Goal: Task Accomplishment & Management: Complete application form

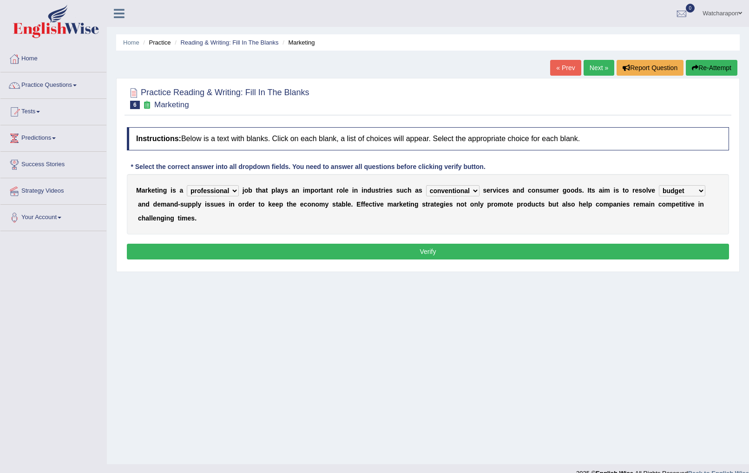
select select "professional"
select select "conventional"
select select "budget"
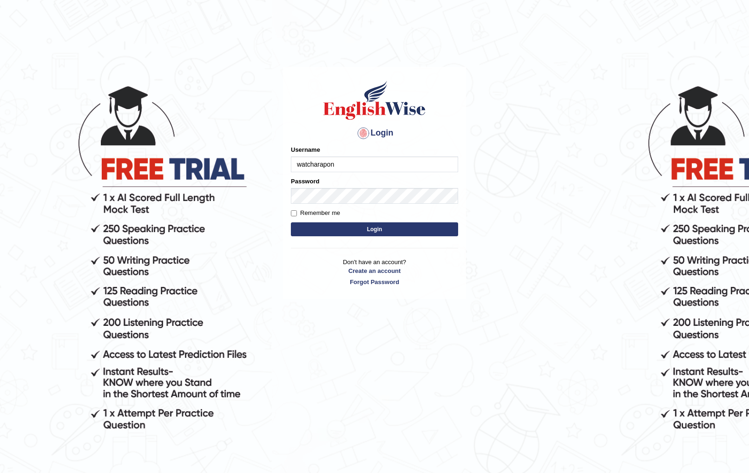
type input "watcharapon"
click at [291, 222] on button "Login" at bounding box center [374, 229] width 167 height 14
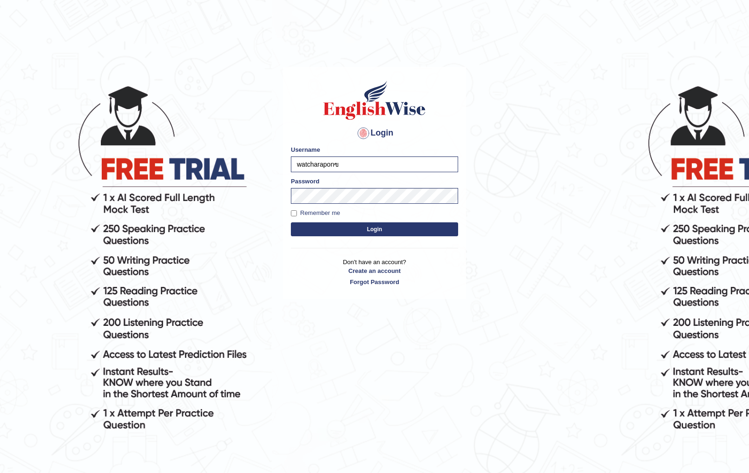
click at [291, 222] on button "Login" at bounding box center [374, 229] width 167 height 14
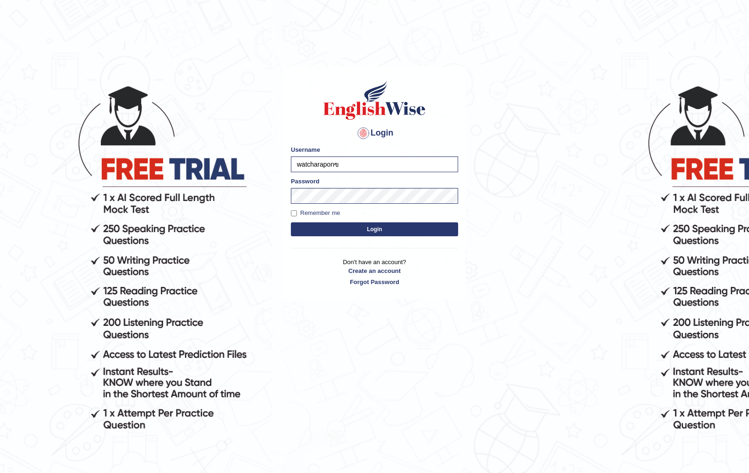
click at [291, 222] on button "Login" at bounding box center [374, 229] width 167 height 14
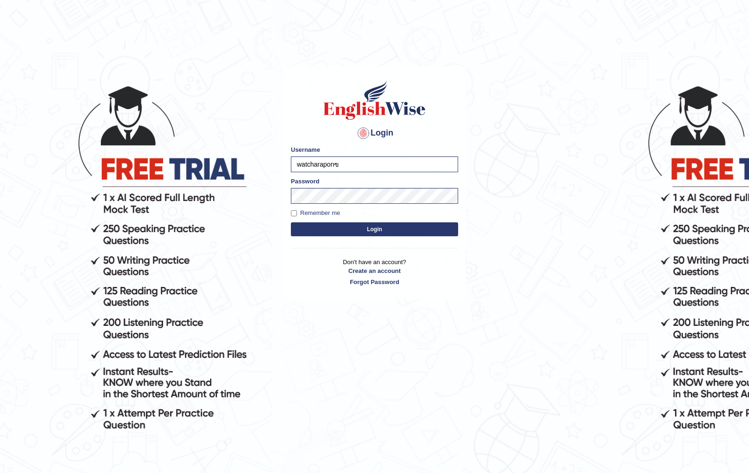
click at [291, 222] on button "Login" at bounding box center [374, 229] width 167 height 14
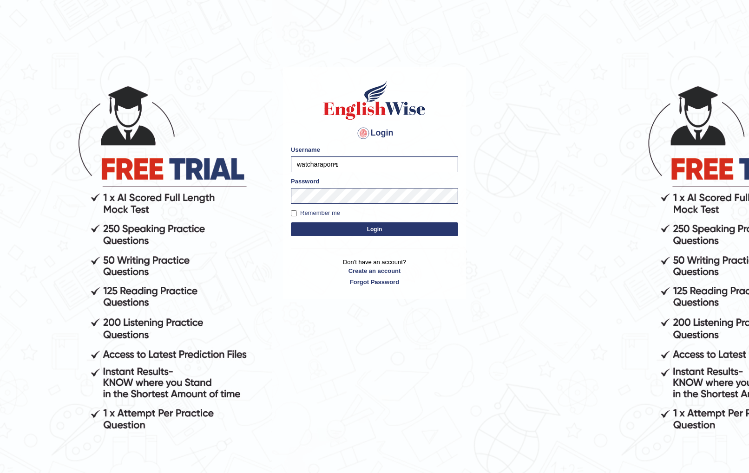
click at [291, 222] on button "Login" at bounding box center [374, 229] width 167 height 14
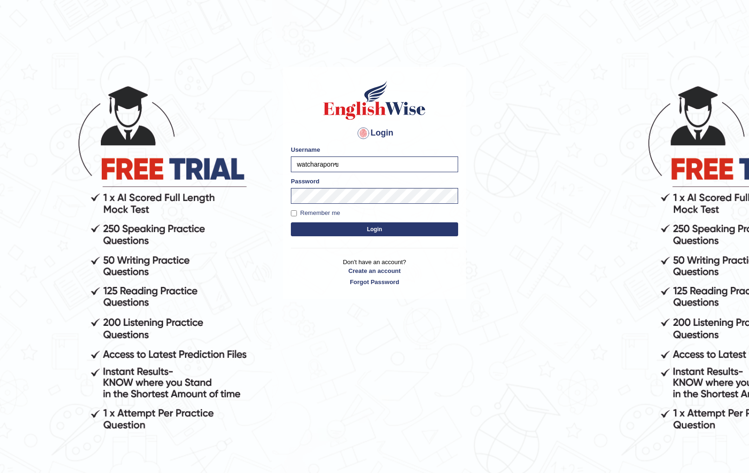
click at [291, 222] on button "Login" at bounding box center [374, 229] width 167 height 14
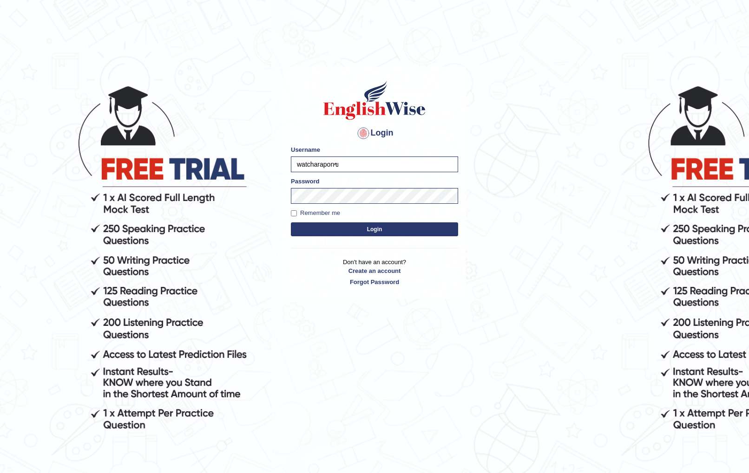
click at [291, 222] on button "Login" at bounding box center [374, 229] width 167 height 14
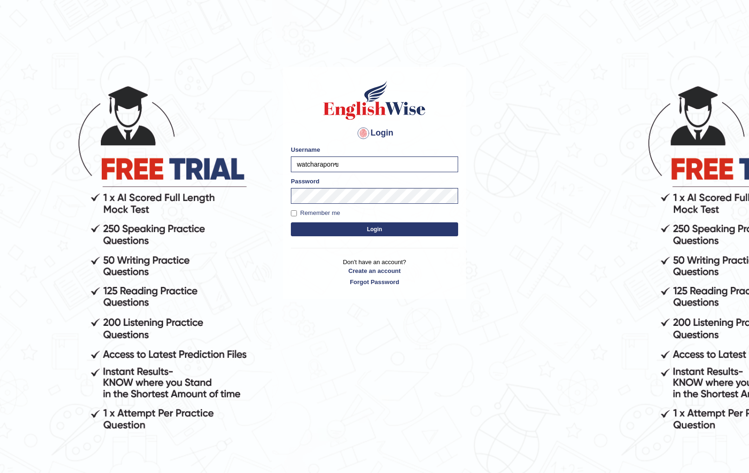
click at [291, 222] on button "Login" at bounding box center [374, 229] width 167 height 14
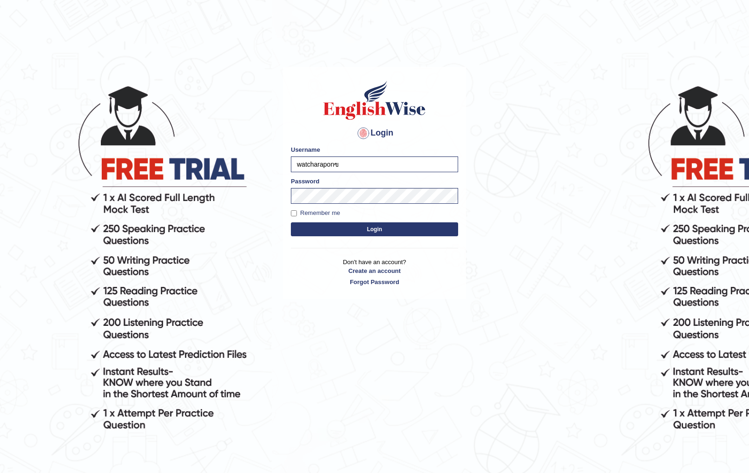
click at [291, 222] on button "Login" at bounding box center [374, 229] width 167 height 14
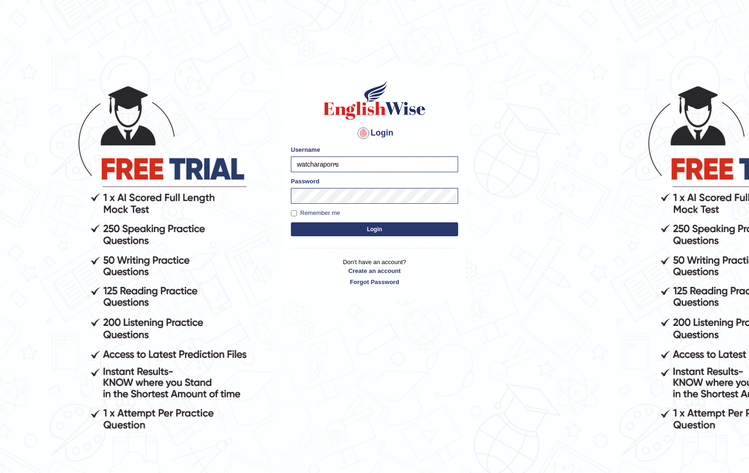
click at [291, 222] on button "Login" at bounding box center [374, 229] width 167 height 14
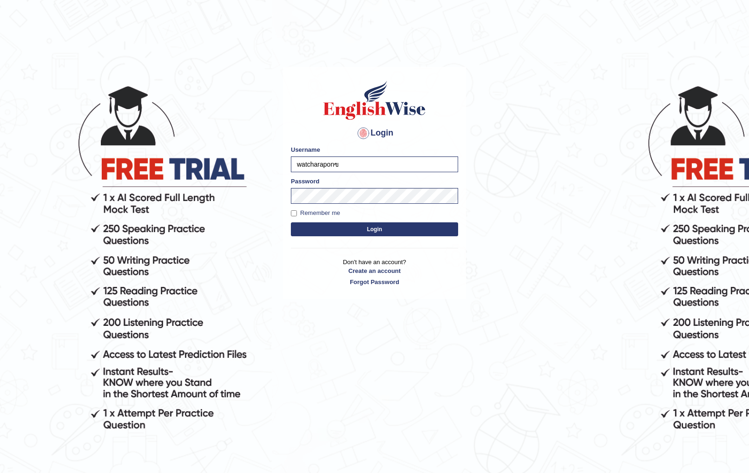
click at [291, 222] on button "Login" at bounding box center [374, 229] width 167 height 14
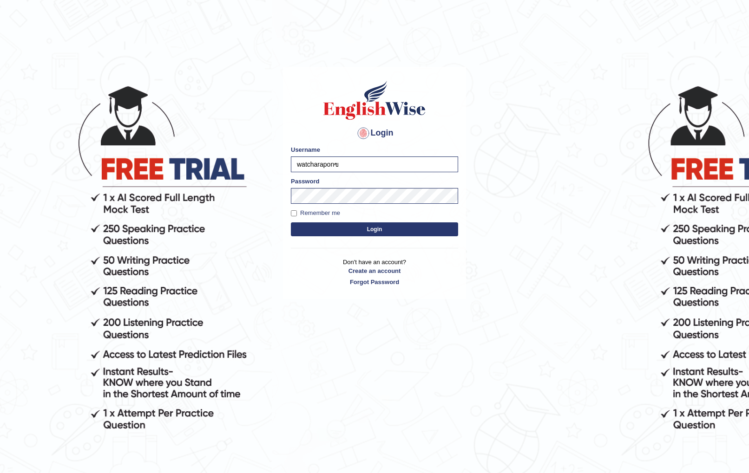
click at [291, 222] on button "Login" at bounding box center [374, 229] width 167 height 14
type input "watcharaponฃฃ"
